Goal: Navigation & Orientation: Go to known website

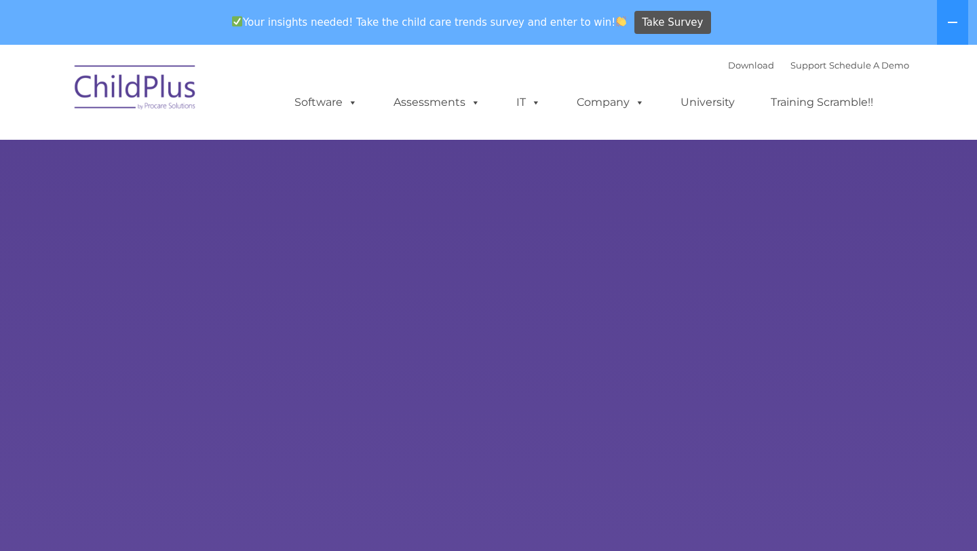
select select "MEDIUM"
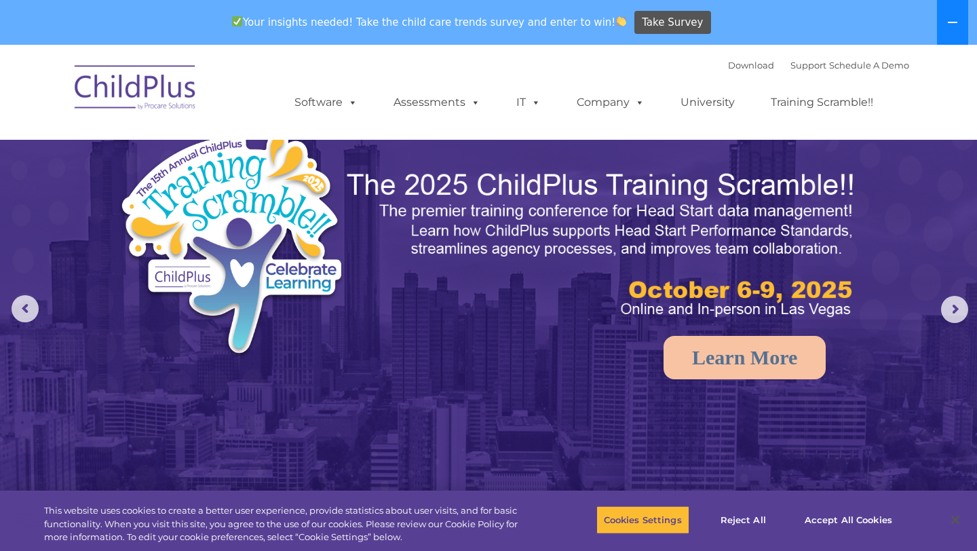
click at [952, 24] on icon at bounding box center [952, 22] width 11 height 11
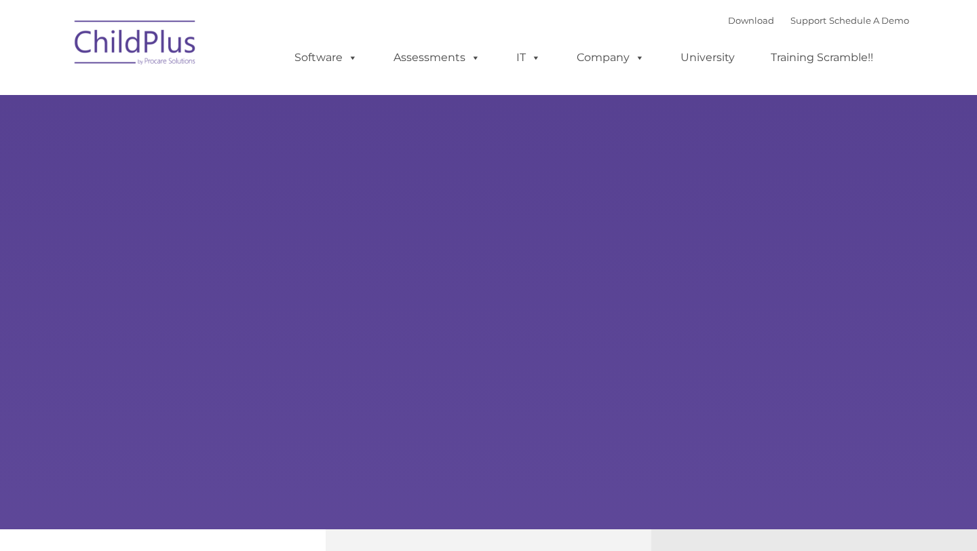
type input ""
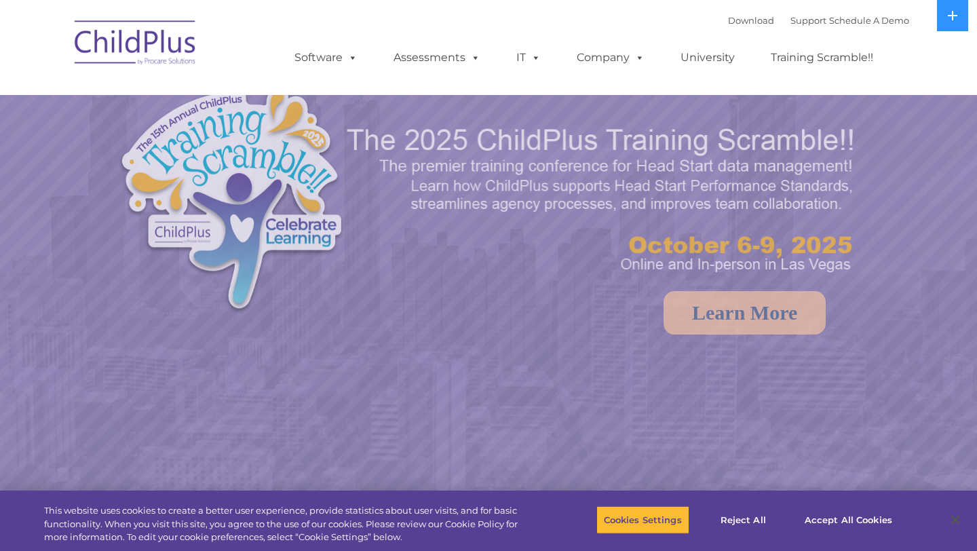
select select "MEDIUM"
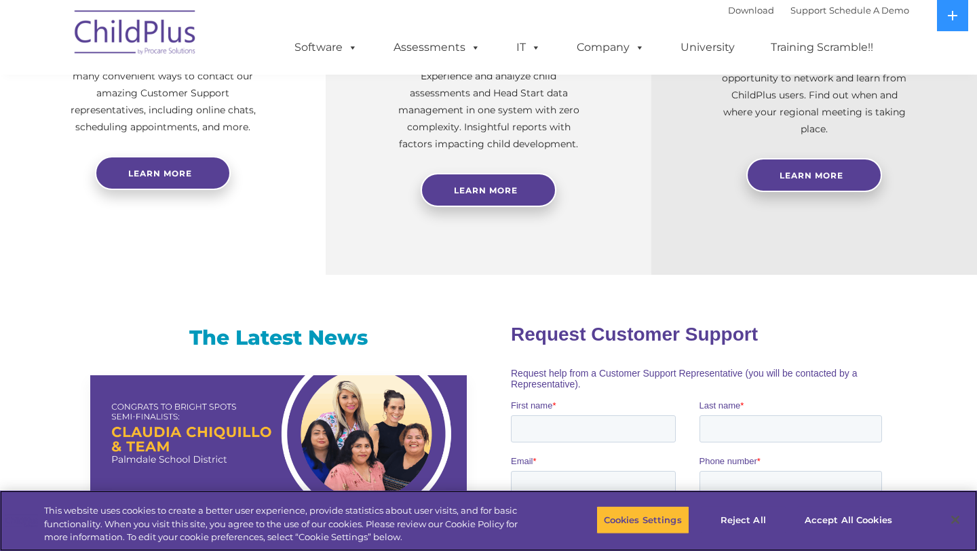
scroll to position [247, 0]
